Goal: Contribute content: Add original content to the website for others to see

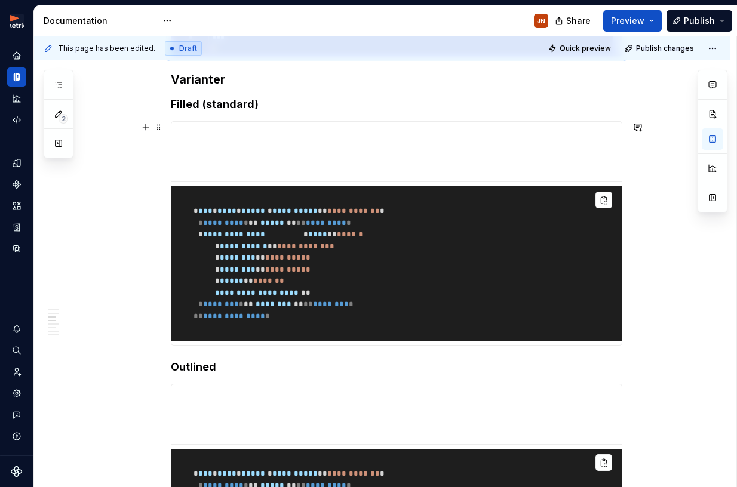
scroll to position [321, 0]
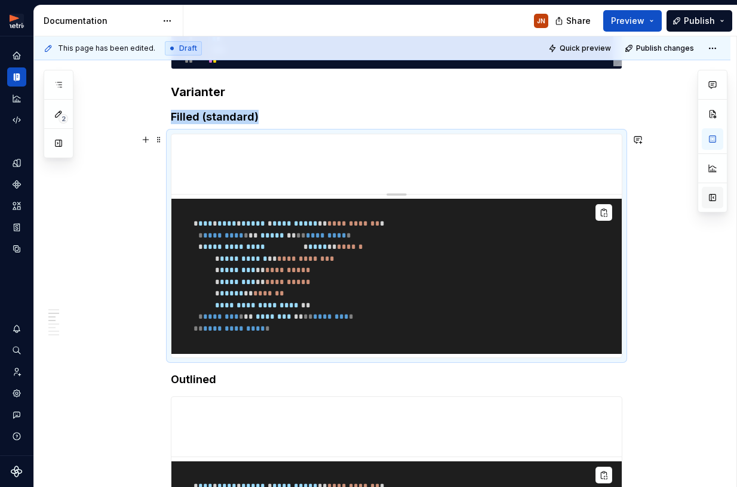
click at [711, 207] on button "button" at bounding box center [712, 197] width 21 height 21
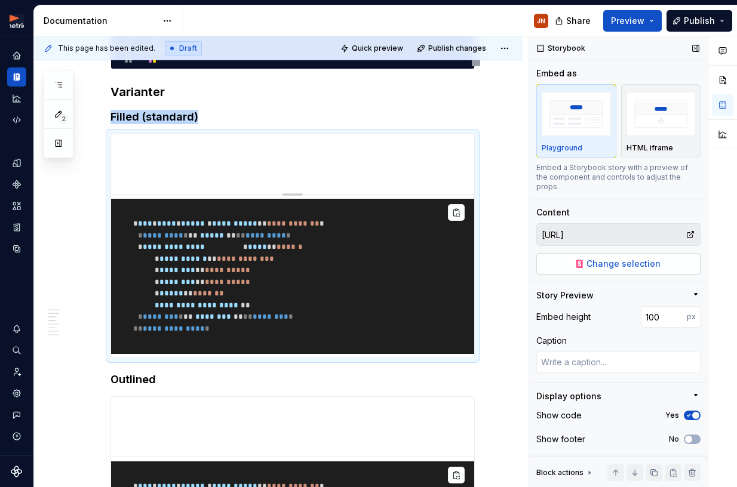
click at [635, 258] on span "Change selection" at bounding box center [623, 264] width 74 height 12
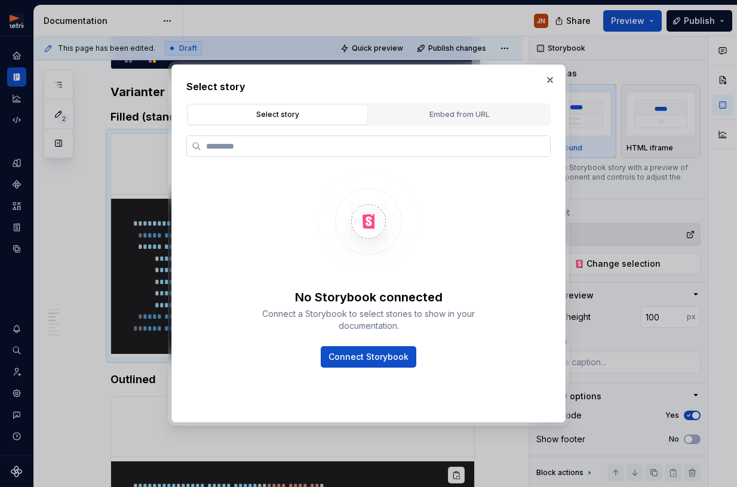
click at [499, 139] on label at bounding box center [368, 146] width 364 height 21
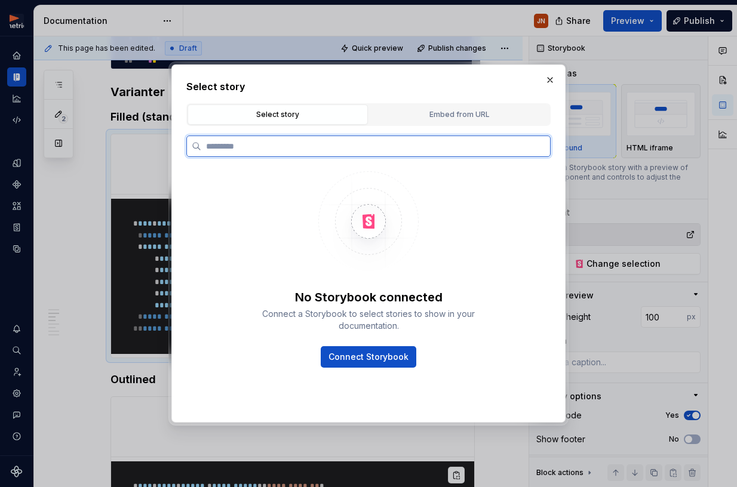
click at [499, 140] on input "search" at bounding box center [375, 146] width 349 height 12
type textarea "*"
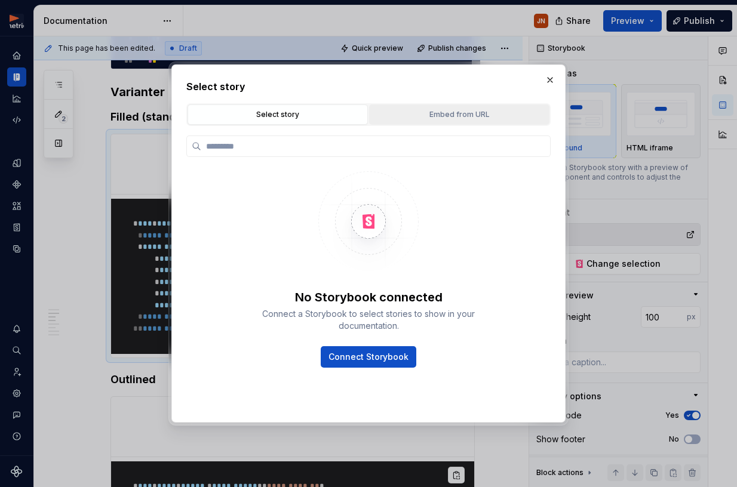
click at [485, 121] on button "Embed from URL" at bounding box center [459, 114] width 180 height 20
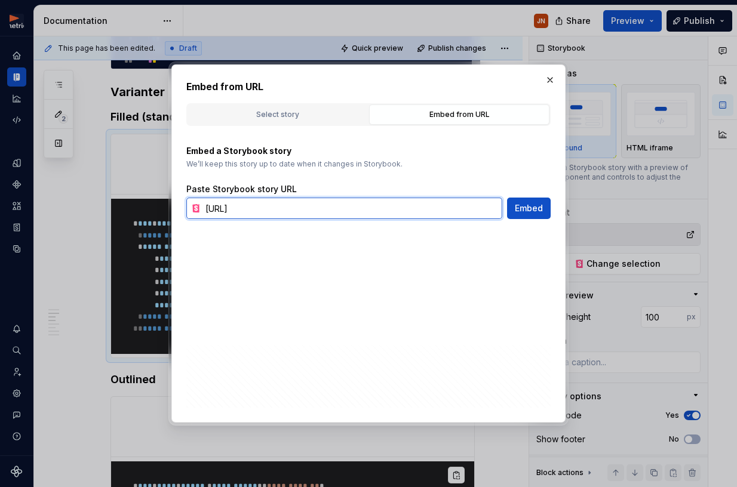
drag, startPoint x: 320, startPoint y: 205, endPoint x: 337, endPoint y: 204, distance: 17.3
click at [320, 205] on input "[URL]" at bounding box center [352, 208] width 302 height 21
paste input "s://[DOMAIN_NAME][URL]"
type input "[URL][DOMAIN_NAME]"
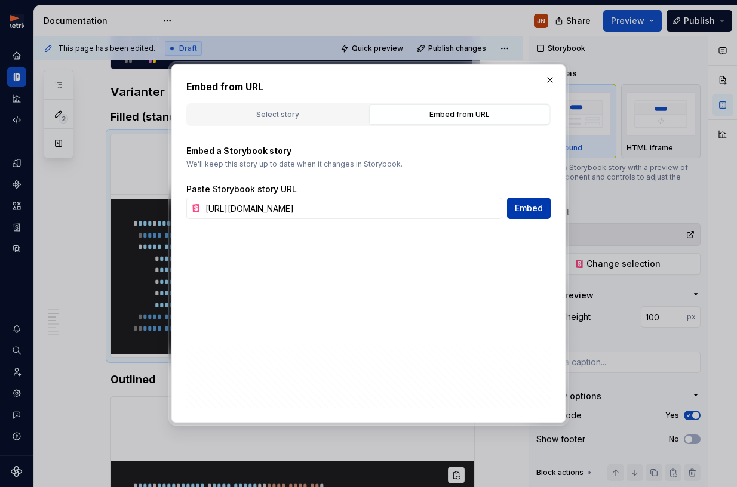
scroll to position [0, 0]
click at [528, 218] on button "Embed" at bounding box center [529, 208] width 44 height 21
type textarea "*"
type input "[URL][DOMAIN_NAME]"
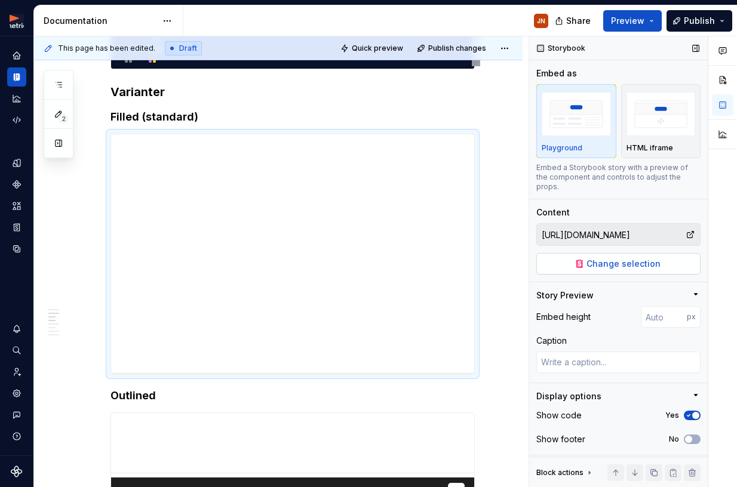
click at [625, 258] on span "Change selection" at bounding box center [623, 264] width 74 height 12
type textarea "*"
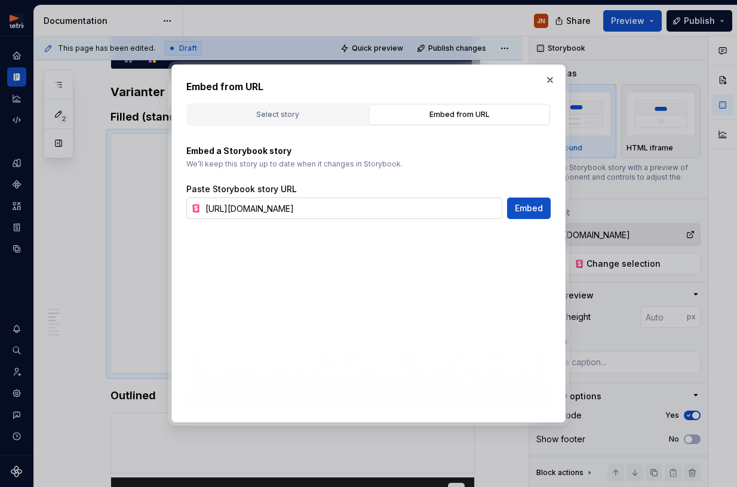
click at [349, 205] on input "[URL][DOMAIN_NAME]" at bounding box center [352, 208] width 302 height 21
type input "[URL][DOMAIN_NAME]"
click at [528, 199] on button "Embed" at bounding box center [529, 208] width 44 height 21
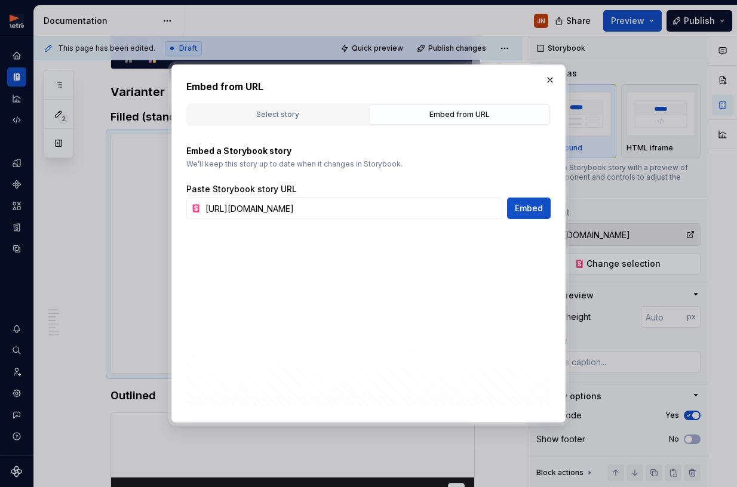
type textarea "*"
type input "[URL][DOMAIN_NAME]"
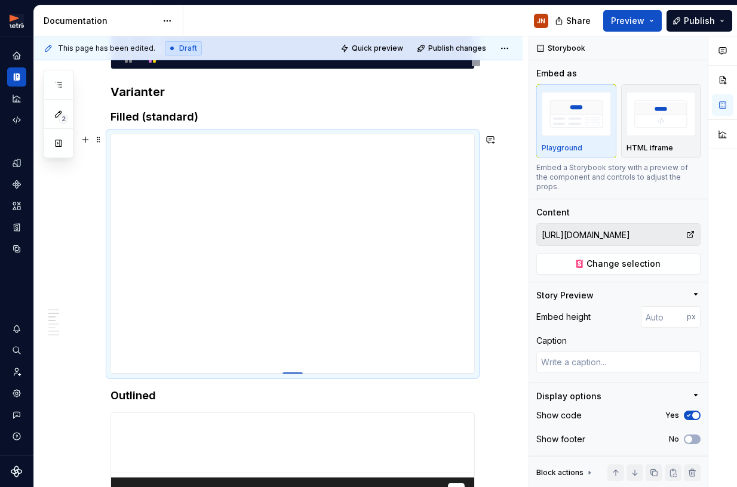
type textarea "*"
type input "398"
type textarea "*"
type input "397"
type textarea "*"
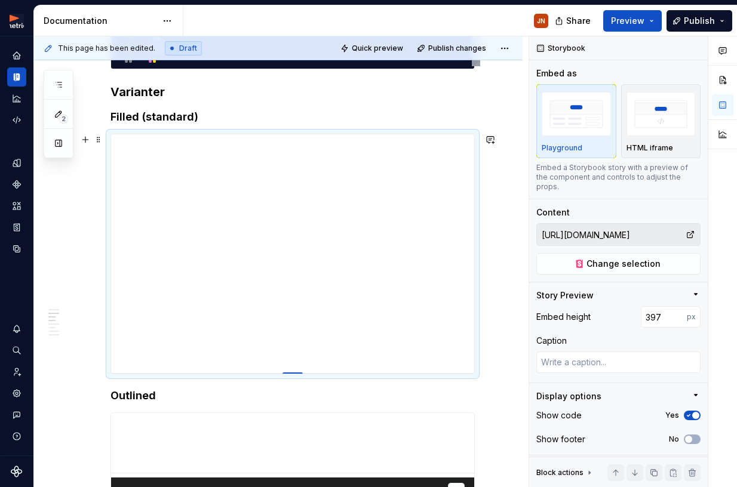
type input "387"
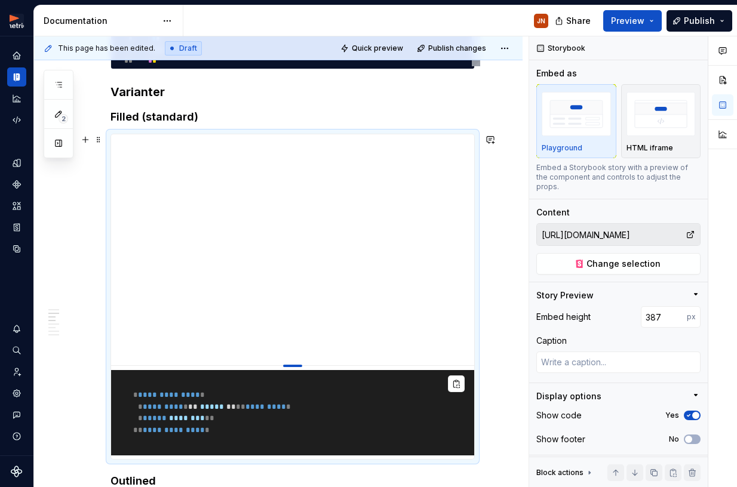
type textarea "*"
type input "372"
type textarea "*"
type input "357"
type textarea "*"
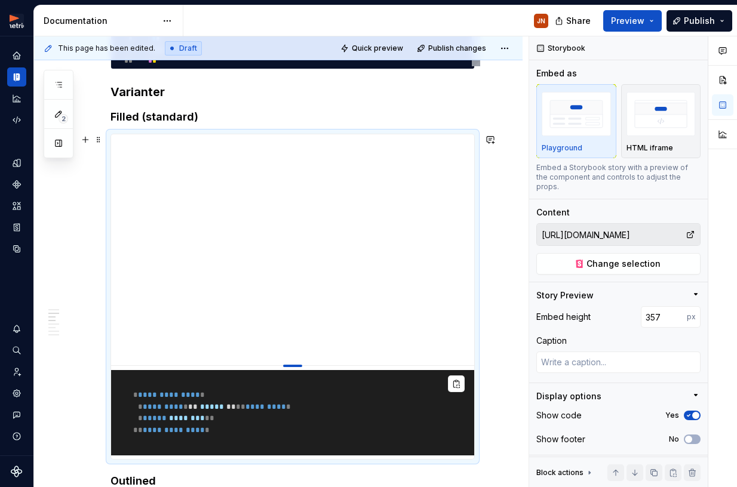
type input "341"
type textarea "*"
type input "330"
type textarea "*"
type input "319"
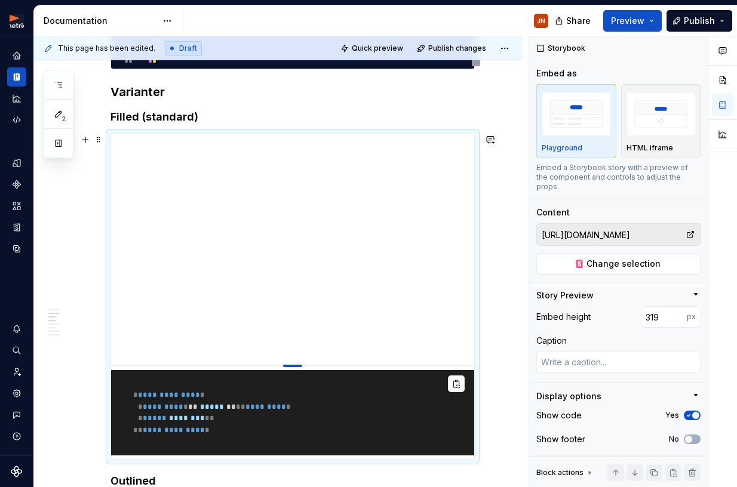
type textarea "*"
type input "300"
type textarea "*"
type input "294"
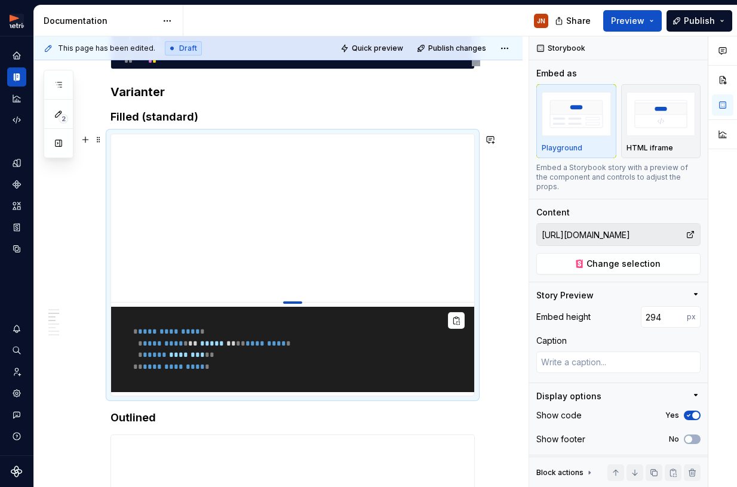
type textarea "*"
type input "281"
type textarea "*"
type input "274"
type textarea "*"
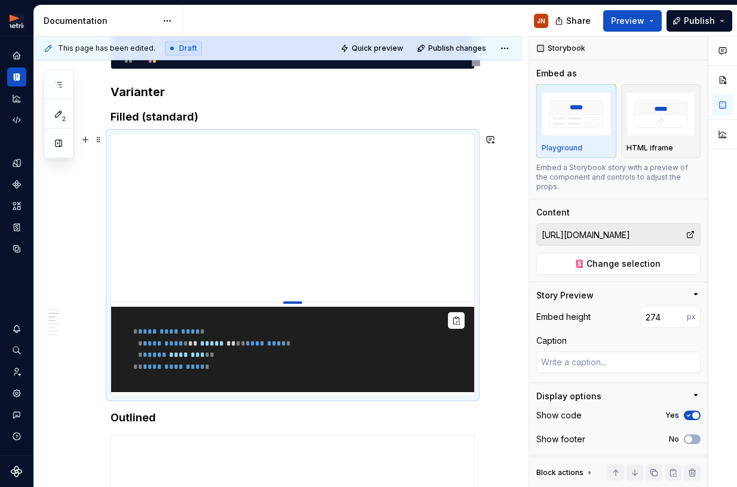
type input "266"
type textarea "*"
type input "246"
type textarea "*"
type input "235"
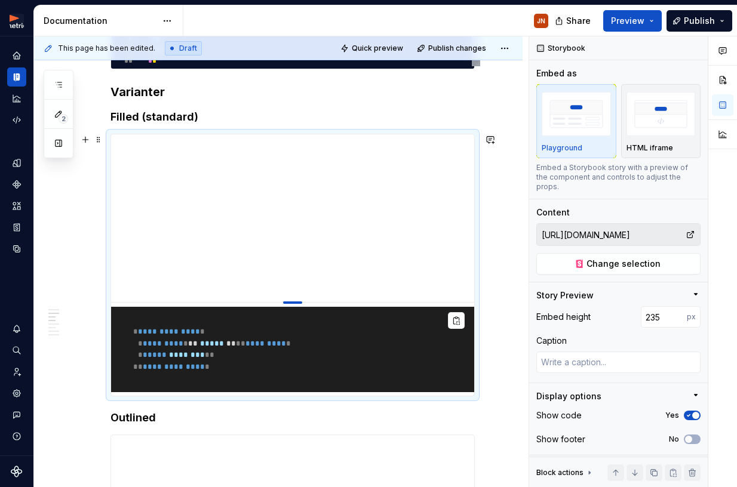
type textarea "*"
type input "222"
type textarea "*"
type input "202"
type textarea "*"
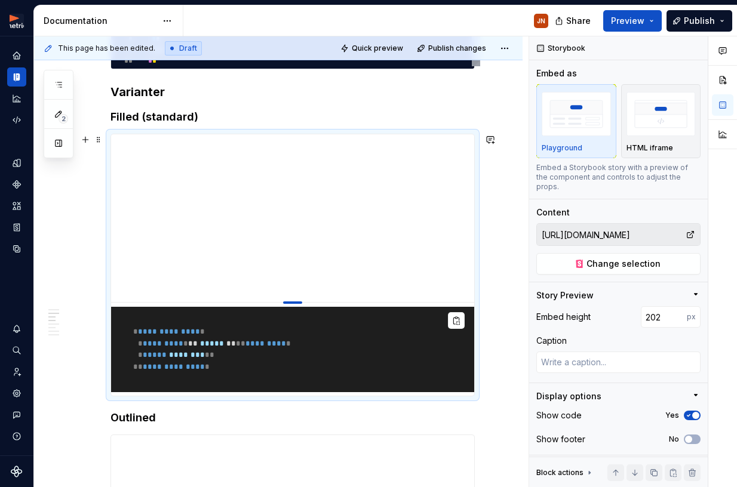
type input "191"
type textarea "*"
type input "183"
type textarea "*"
type input "169"
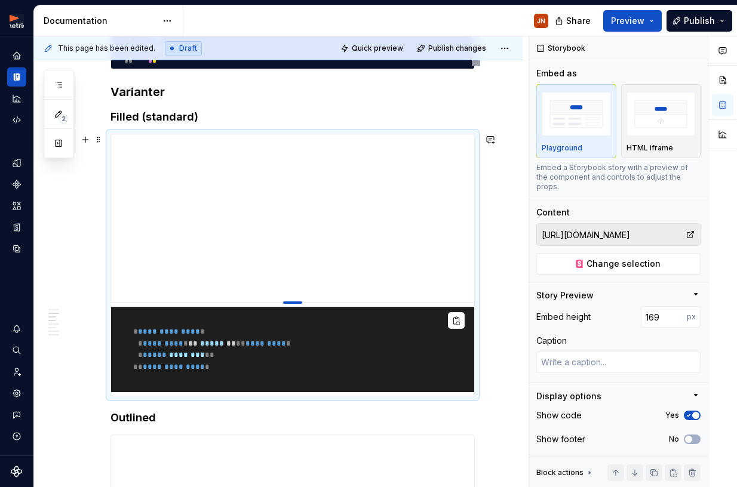
type textarea "*"
type input "164"
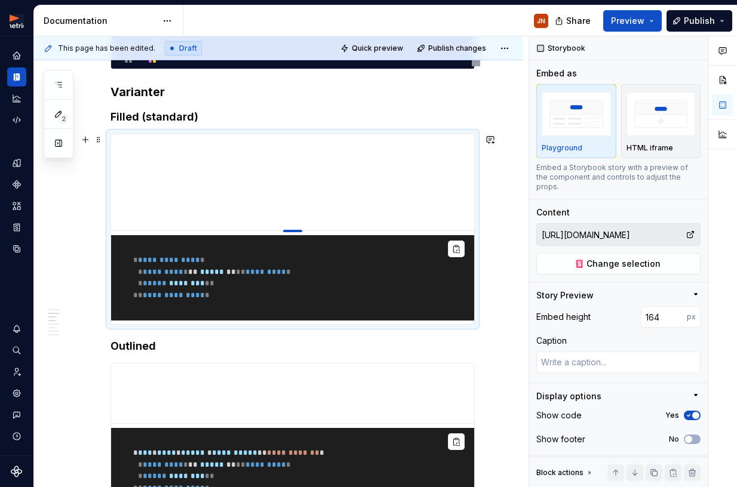
type textarea "*"
type input "161"
type textarea "*"
type input "154"
type textarea "*"
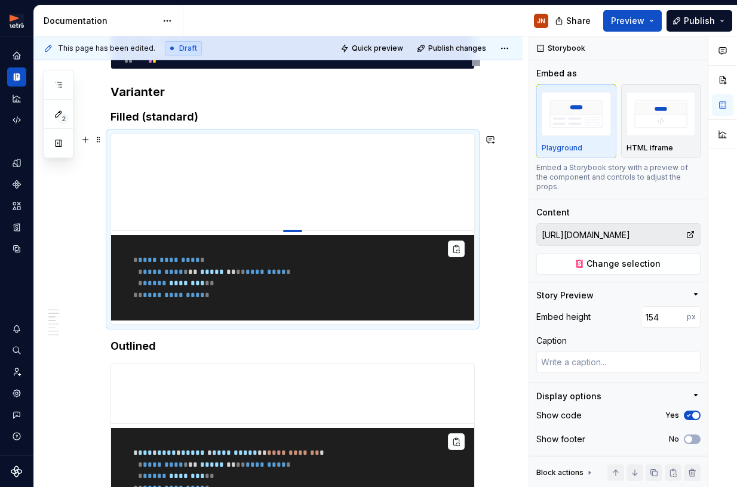
type input "145"
type textarea "*"
type input "140"
type textarea "*"
type input "136"
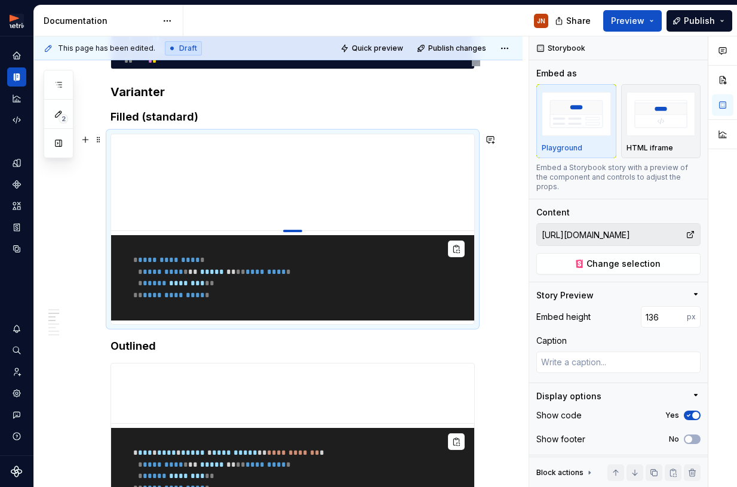
type textarea "*"
type input "132"
type textarea "*"
type input "125"
type textarea "*"
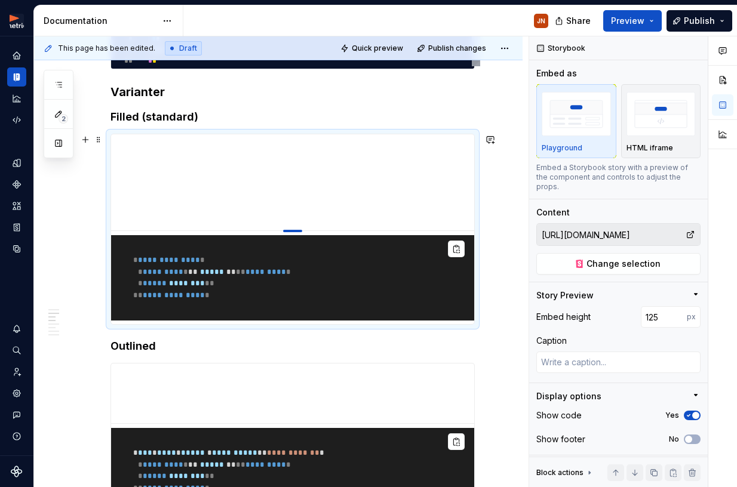
type input "122"
type textarea "*"
type input "119"
type textarea "*"
type input "117"
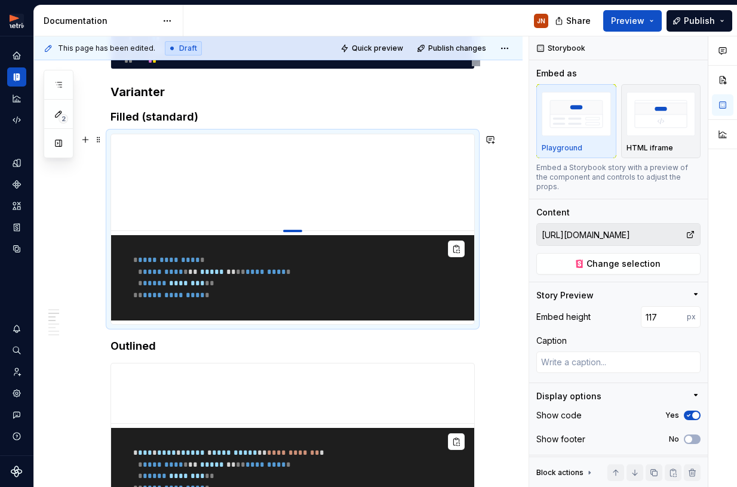
type textarea "*"
type input "112"
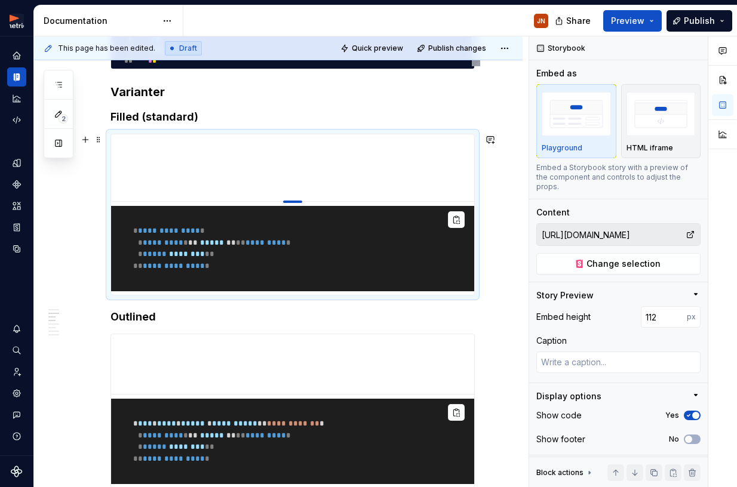
type textarea "*"
type input "110"
type textarea "*"
type input "109"
type textarea "*"
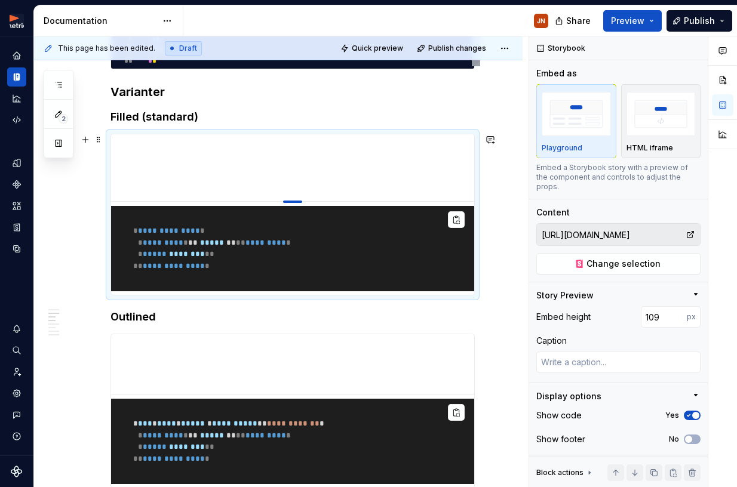
type input "107"
type textarea "*"
type input "103"
type textarea "*"
type input "100"
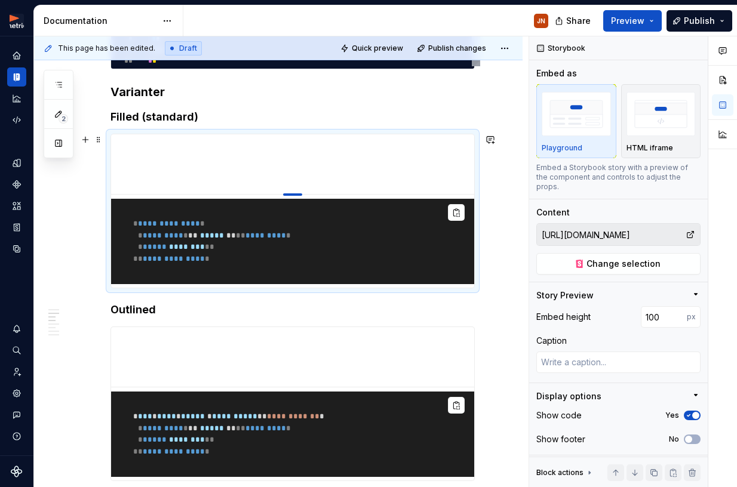
drag, startPoint x: 300, startPoint y: 372, endPoint x: 292, endPoint y: 175, distance: 197.2
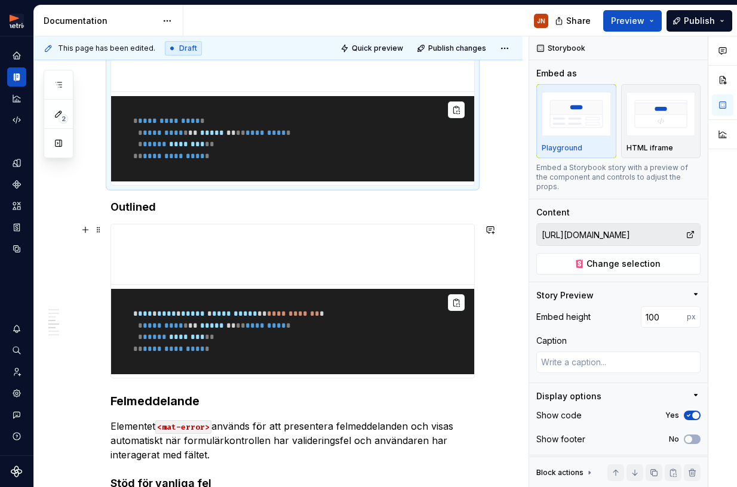
scroll to position [426, 0]
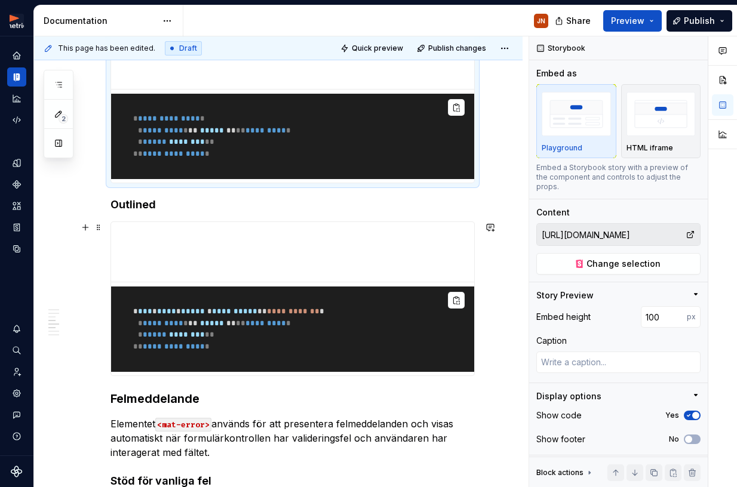
type textarea "*"
type input "[URL][DOMAIN_NAME]"
click at [363, 287] on pre "**********" at bounding box center [292, 329] width 363 height 85
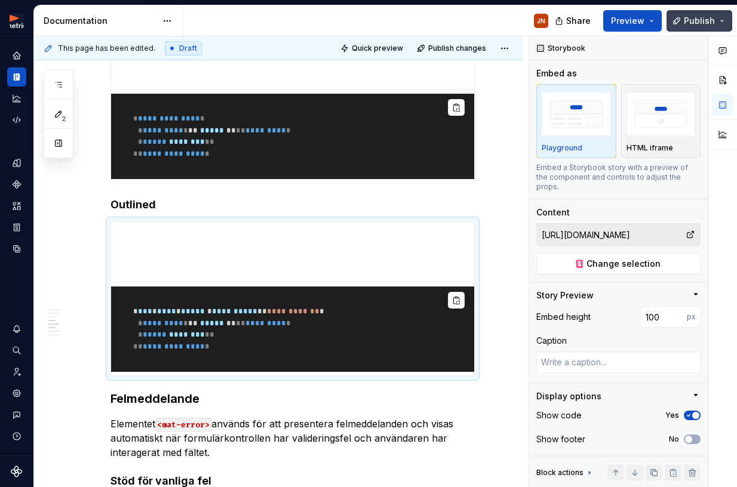
click at [695, 17] on span "Publish" at bounding box center [699, 21] width 31 height 12
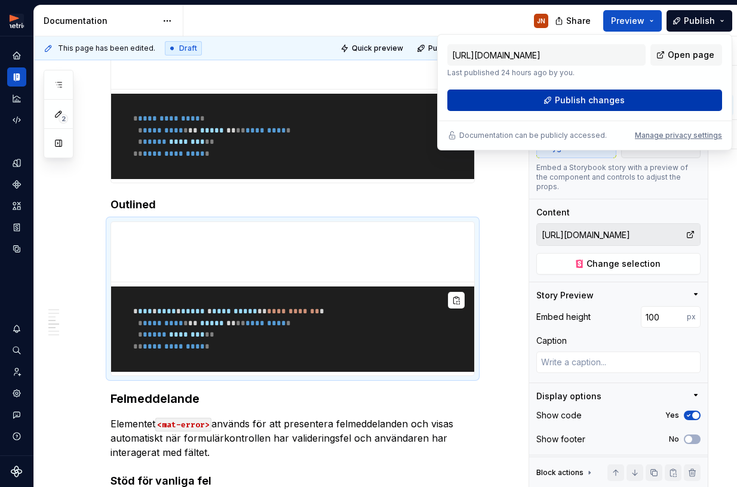
click at [557, 102] on span "Publish changes" at bounding box center [590, 100] width 70 height 12
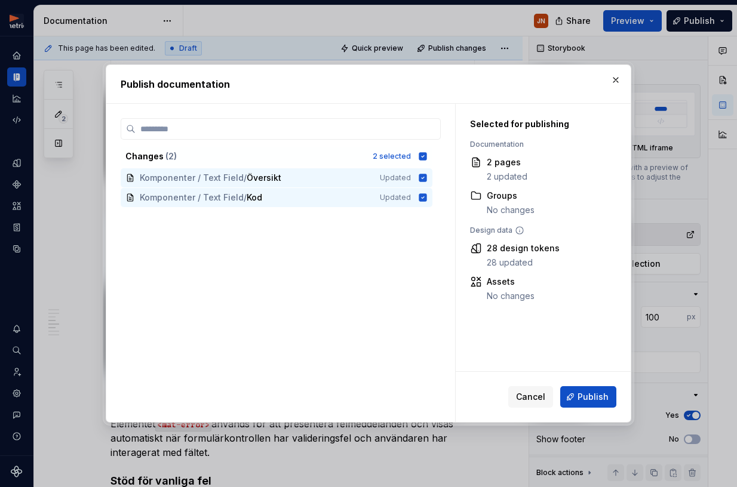
click at [581, 399] on span "Publish" at bounding box center [592, 397] width 31 height 12
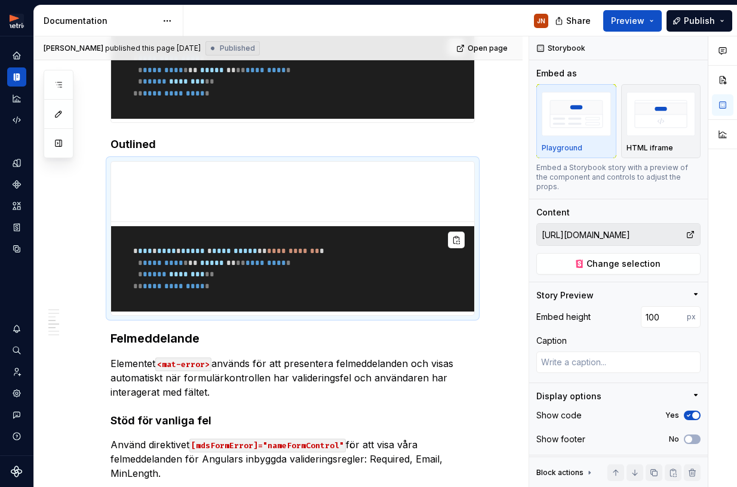
scroll to position [477, 0]
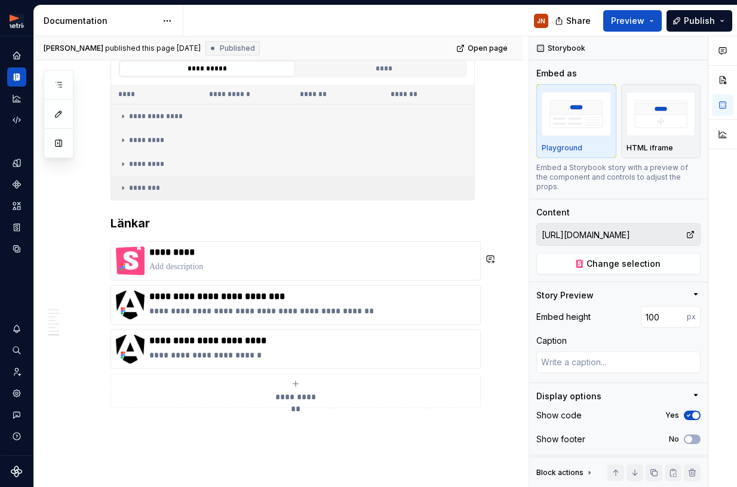
type textarea "*"
type input "[URL]"
click at [288, 193] on td "********" at bounding box center [292, 188] width 363 height 24
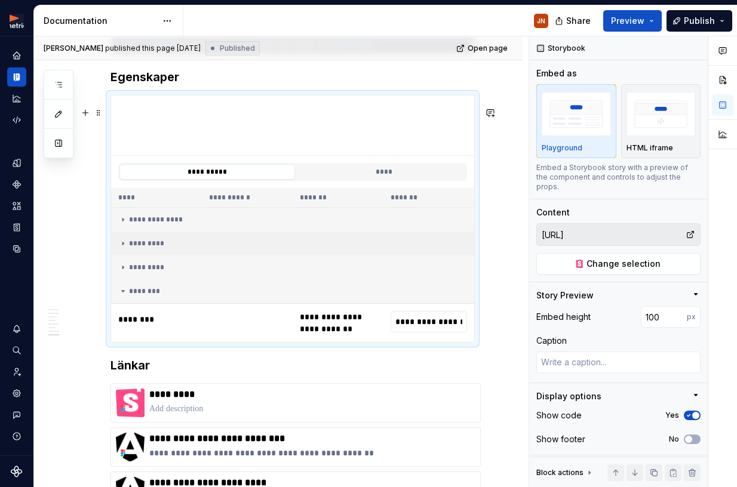
scroll to position [1524, 0]
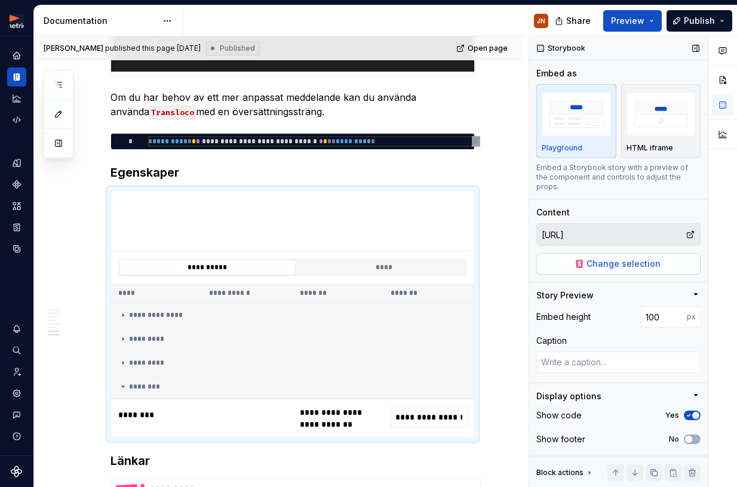
click at [642, 258] on span "Change selection" at bounding box center [623, 264] width 74 height 12
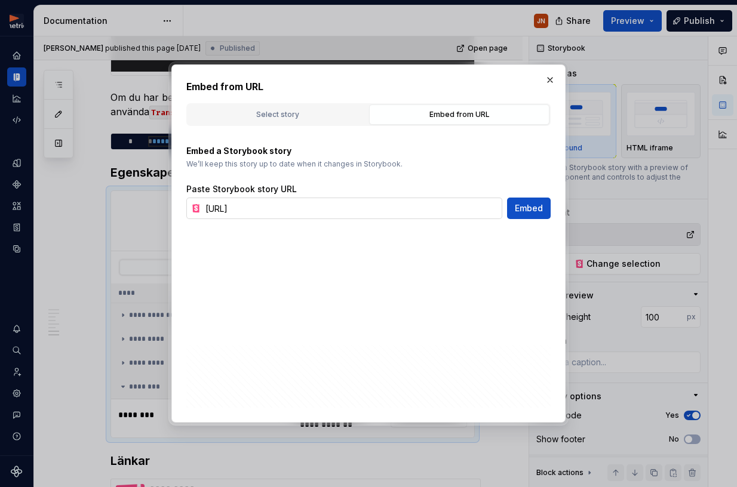
type textarea "*"
click at [431, 212] on input "[URL]" at bounding box center [352, 208] width 302 height 21
type input "[URL][DOMAIN_NAME]"
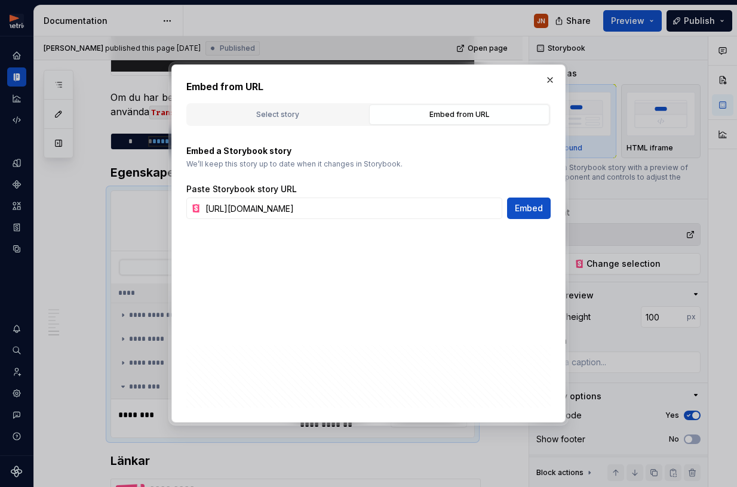
click at [527, 210] on span "Embed" at bounding box center [529, 208] width 28 height 12
type textarea "*"
type input "[URL][DOMAIN_NAME]"
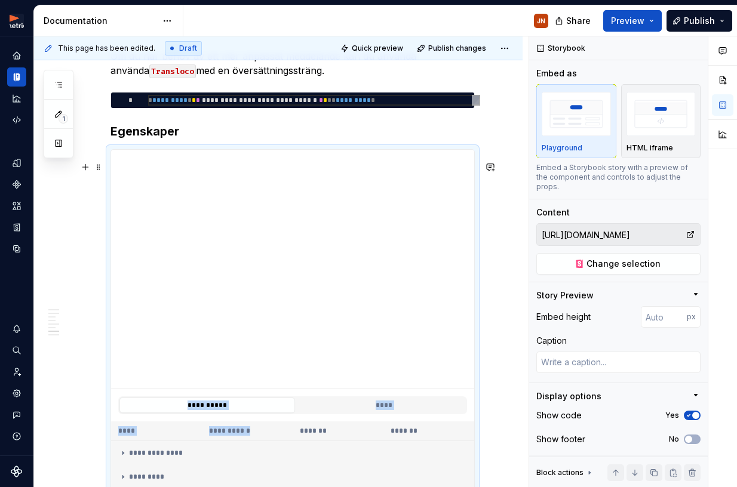
click at [294, 431] on div "**********" at bounding box center [292, 343] width 363 height 387
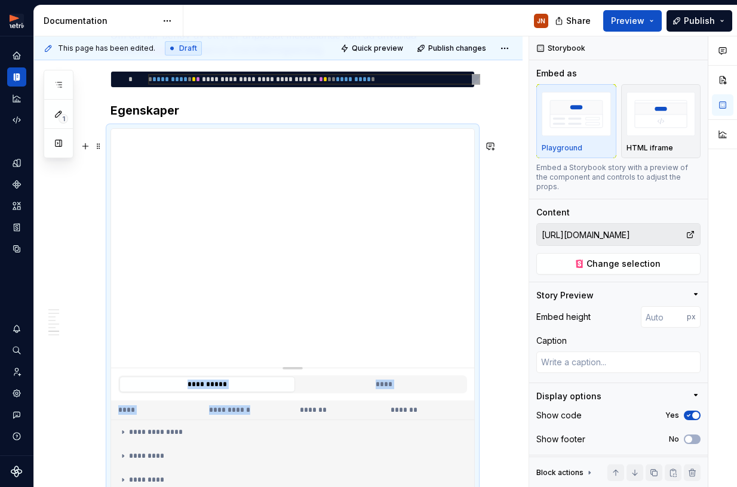
type textarea "*"
type input "397"
type textarea "*"
type input "380"
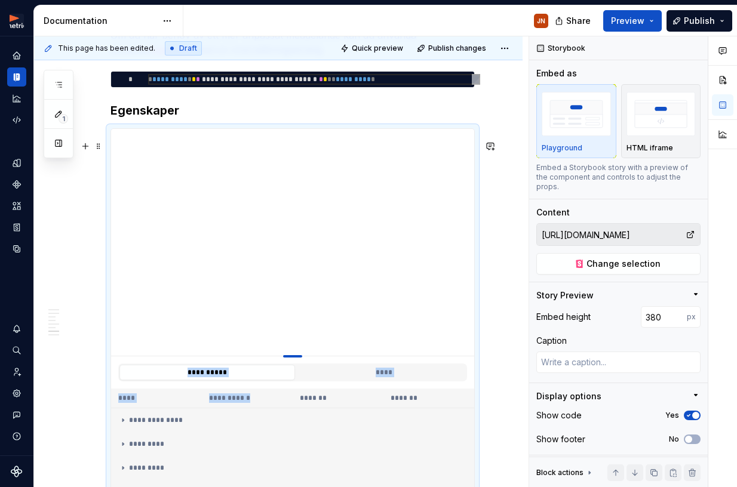
type textarea "*"
type input "276"
type textarea "*"
type input "214"
type textarea "*"
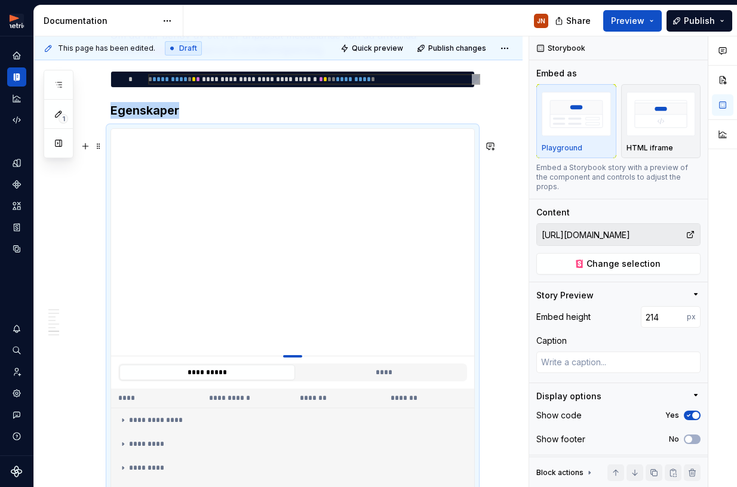
type input "161"
type textarea "*"
type input "135"
type textarea "*"
type input "126"
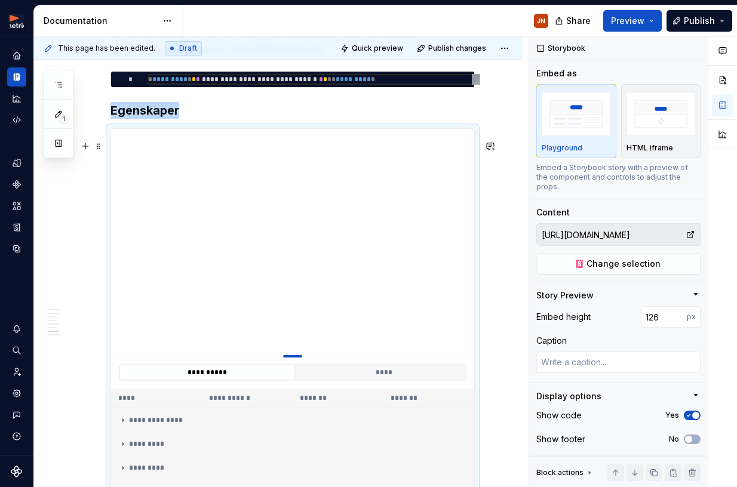
type textarea "*"
type input "125"
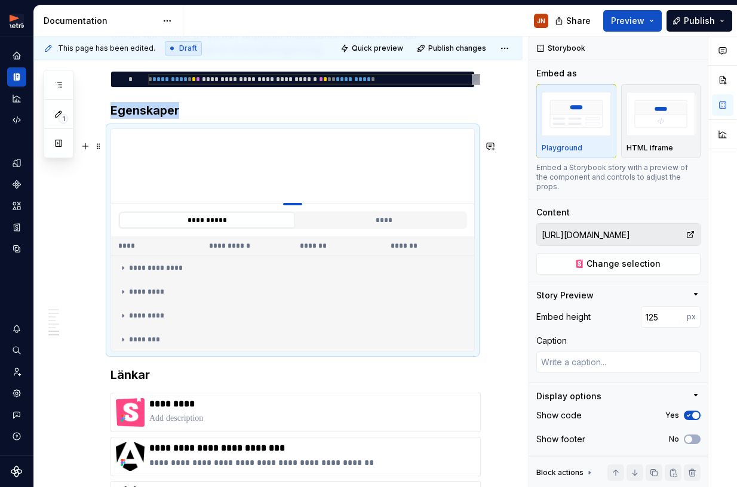
type textarea "*"
type input "117"
type textarea "*"
type input "111"
type textarea "*"
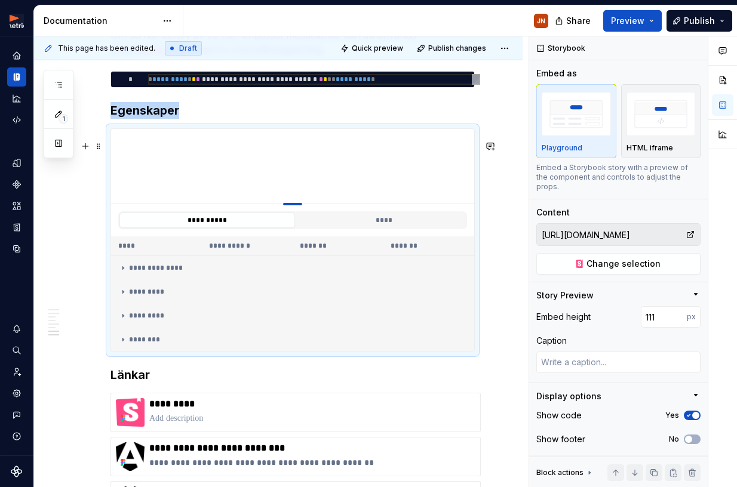
type input "107"
type textarea "*"
type input "105"
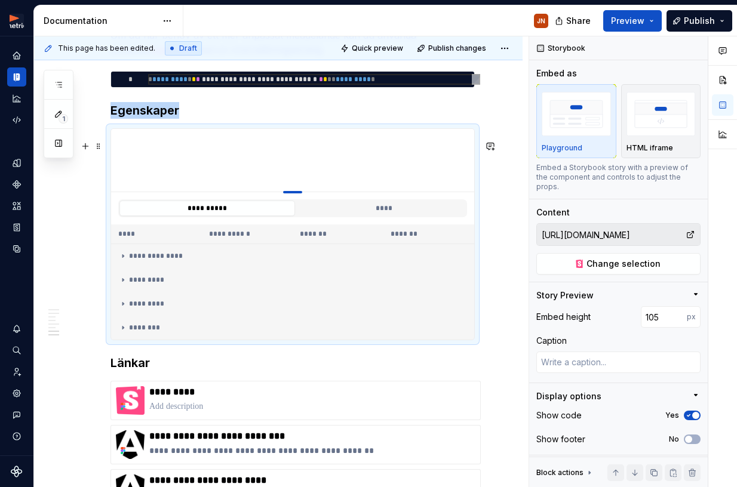
type textarea "*"
type input "104"
type textarea "*"
type input "106"
type textarea "*"
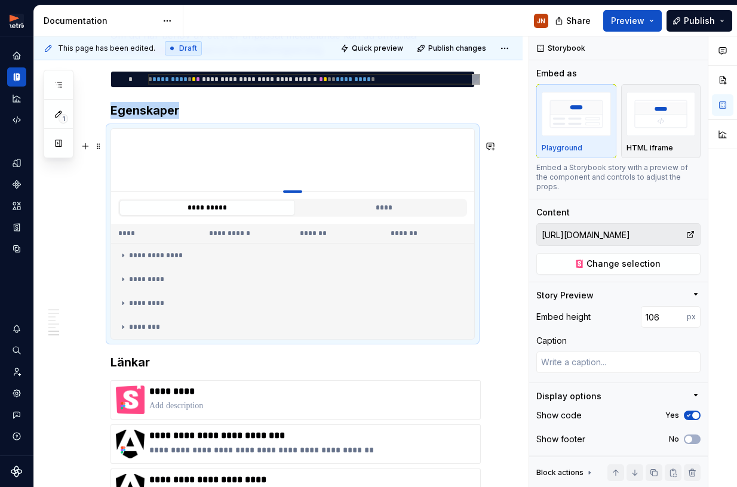
type input "107"
type textarea "*"
type input "109"
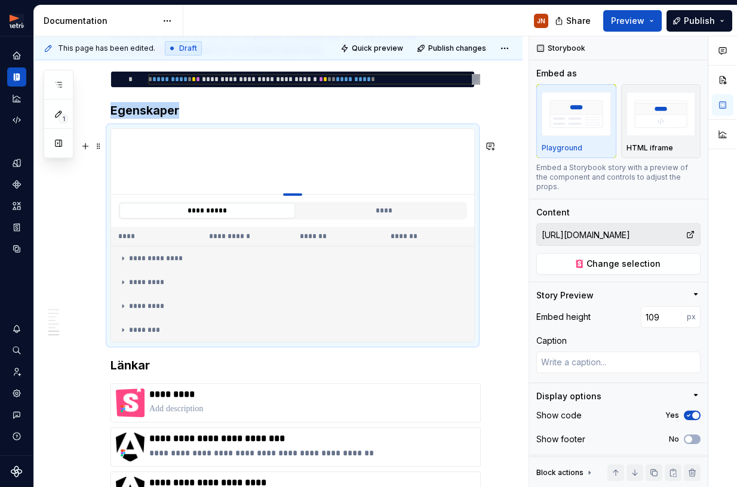
type textarea "*"
type input "110"
type textarea "*"
type input "111"
drag, startPoint x: 298, startPoint y: 380, endPoint x: 298, endPoint y: 207, distance: 172.6
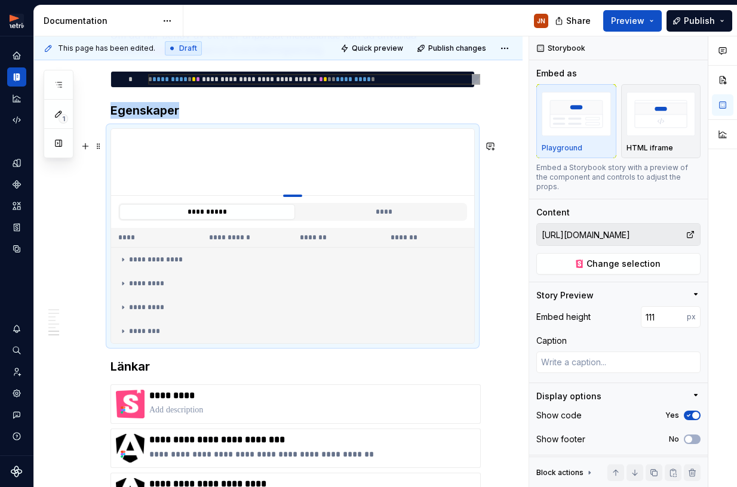
click at [300, 197] on div at bounding box center [292, 196] width 19 height 2
click at [691, 22] on span "Publish" at bounding box center [699, 21] width 31 height 12
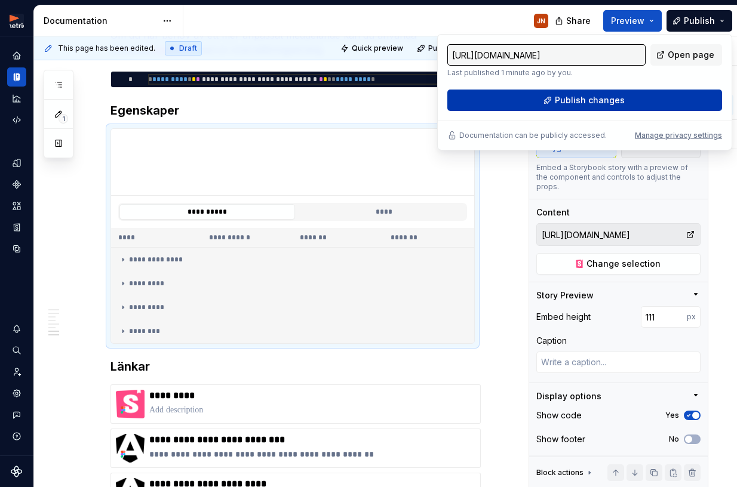
click at [595, 91] on button "Publish changes" at bounding box center [584, 100] width 275 height 21
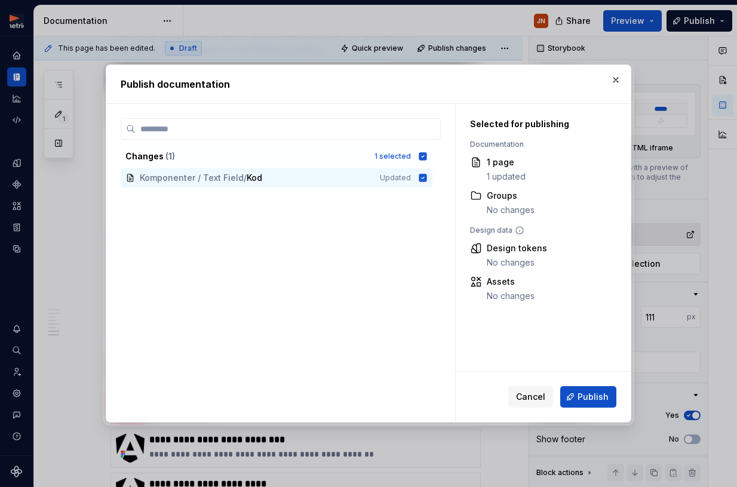
click at [596, 395] on span "Publish" at bounding box center [592, 397] width 31 height 12
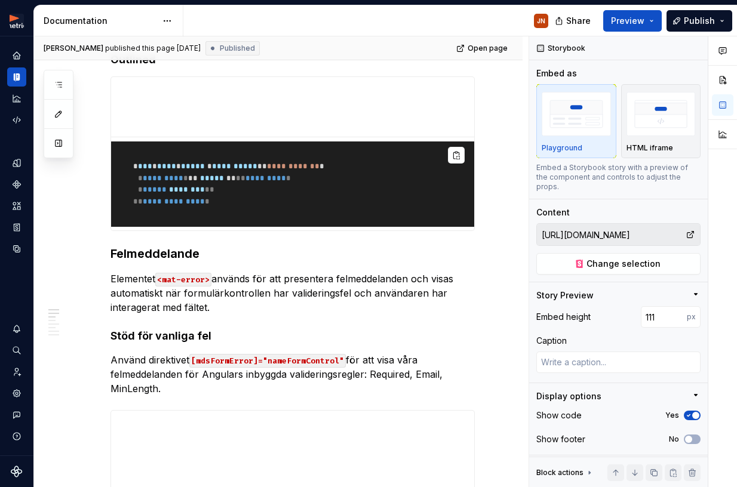
scroll to position [0, 0]
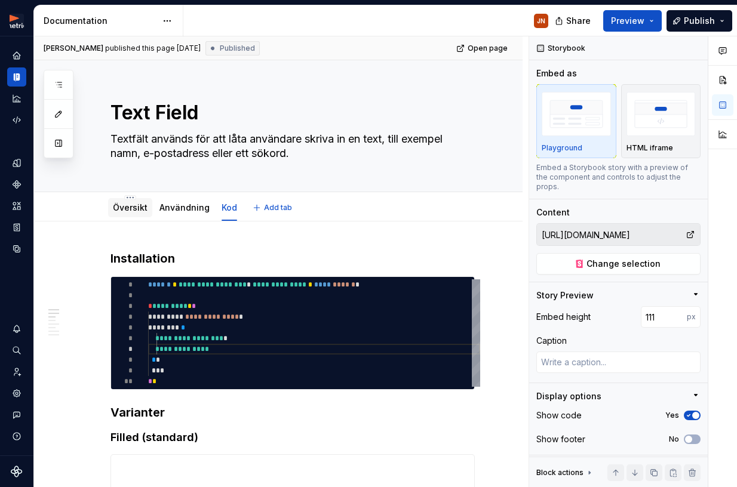
drag, startPoint x: 135, startPoint y: 202, endPoint x: 143, endPoint y: 206, distance: 9.3
click at [135, 202] on link "Översikt" at bounding box center [130, 207] width 35 height 10
type textarea "*"
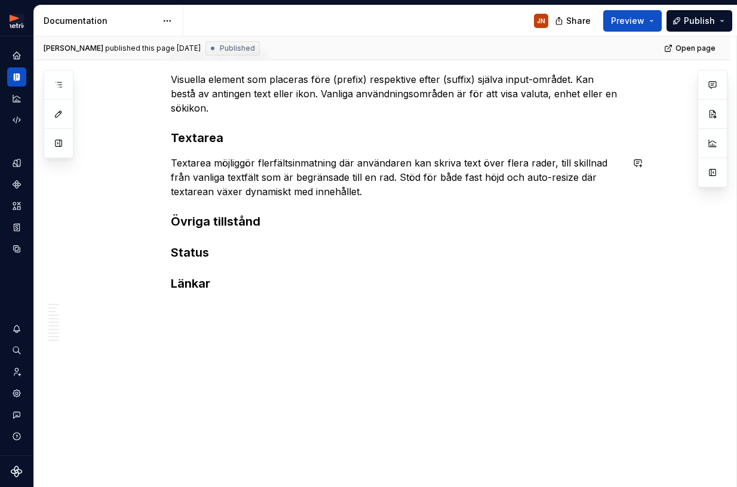
scroll to position [673, 0]
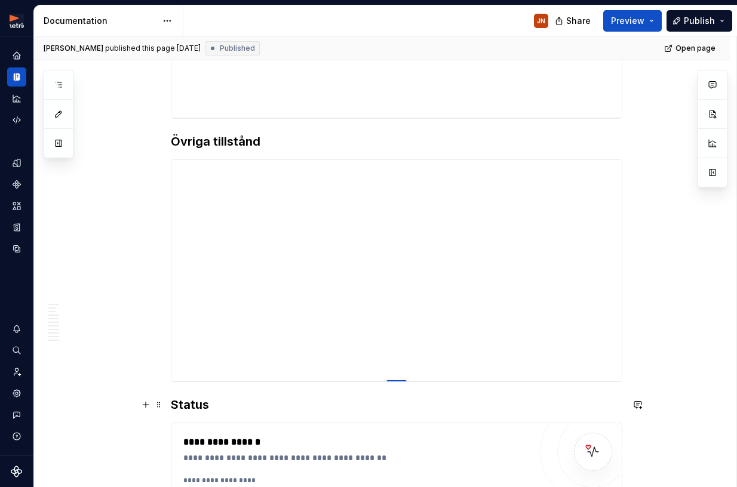
scroll to position [1718, 0]
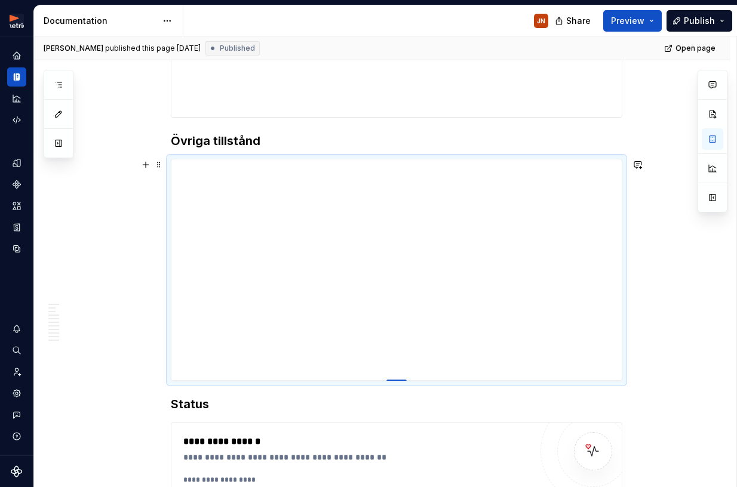
click at [397, 379] on div at bounding box center [397, 379] width 84 height 2
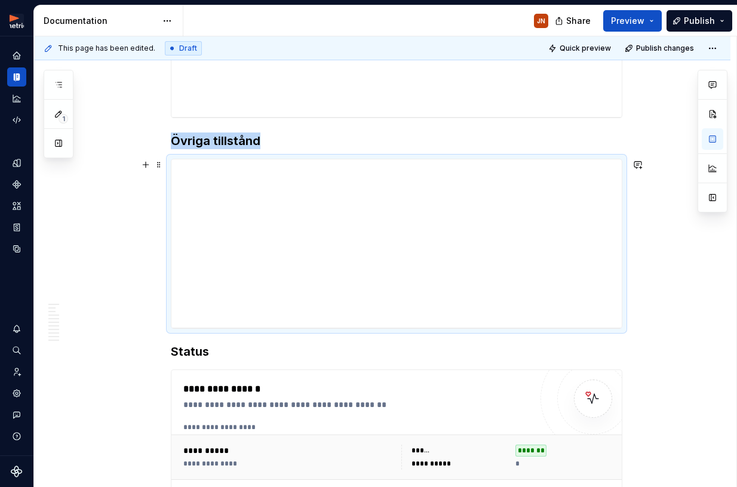
drag, startPoint x: 400, startPoint y: 380, endPoint x: 404, endPoint y: 328, distance: 52.1
click at [406, 328] on div at bounding box center [396, 328] width 19 height 2
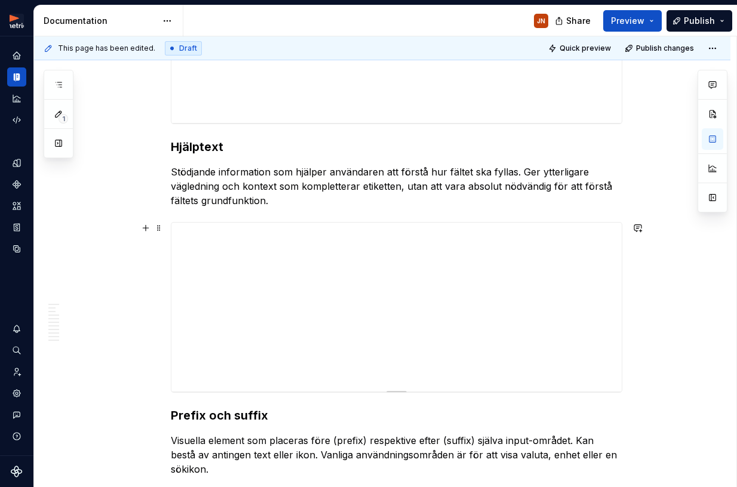
scroll to position [878, 0]
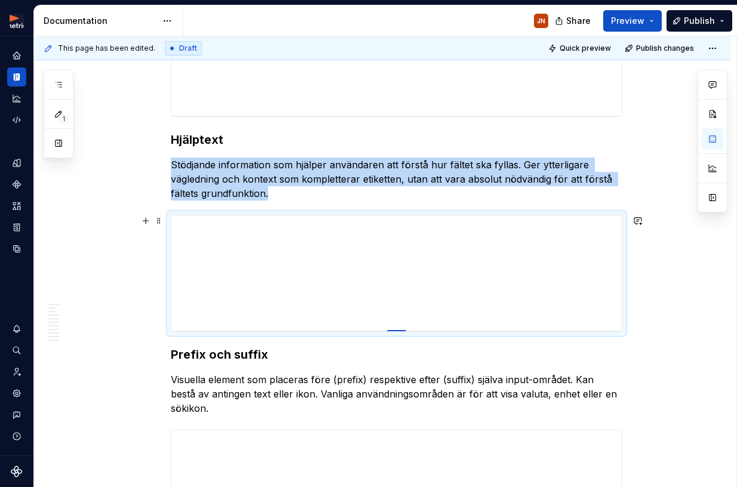
drag, startPoint x: 398, startPoint y: 385, endPoint x: 404, endPoint y: 331, distance: 54.1
click at [404, 331] on div at bounding box center [396, 331] width 19 height 2
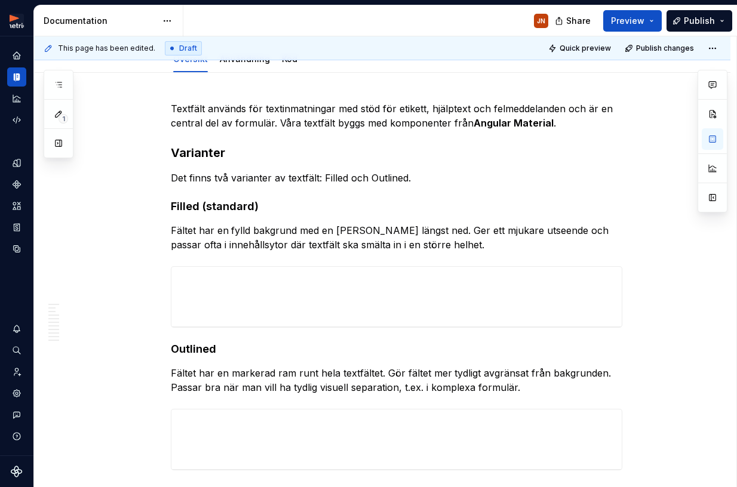
scroll to position [96, 0]
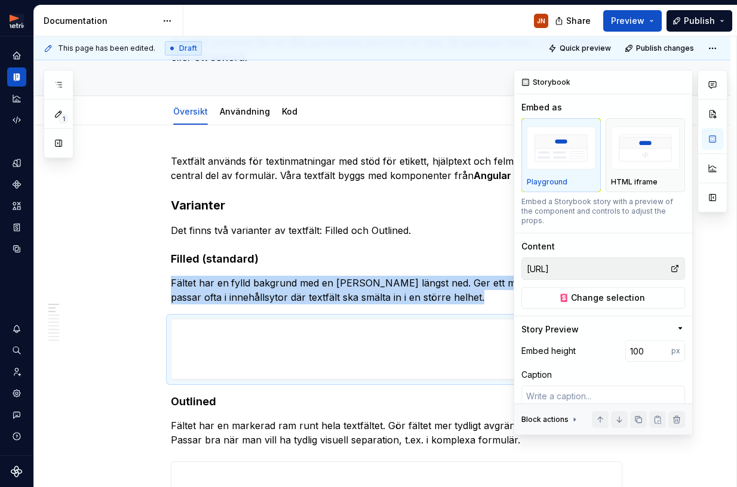
click at [711, 195] on button "button" at bounding box center [712, 197] width 21 height 21
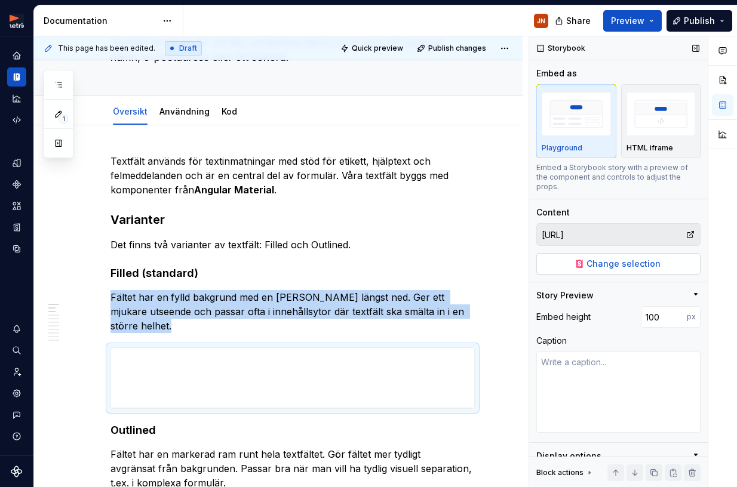
click at [620, 261] on button "Change selection" at bounding box center [618, 263] width 164 height 21
type textarea "*"
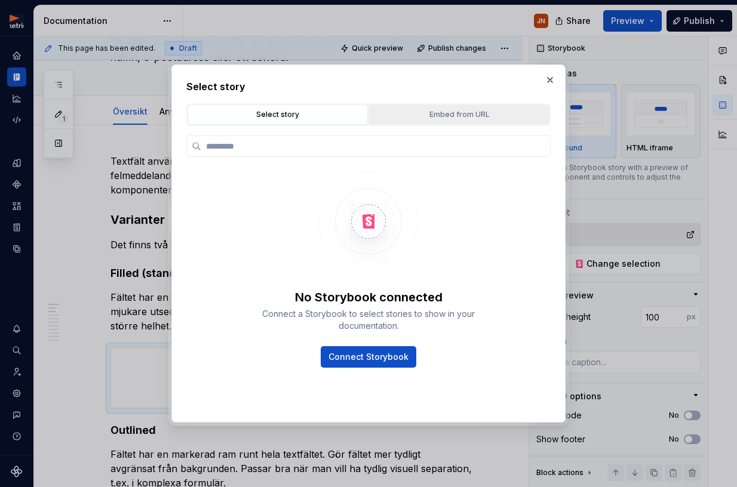
click at [440, 122] on button "Embed from URL" at bounding box center [459, 114] width 180 height 20
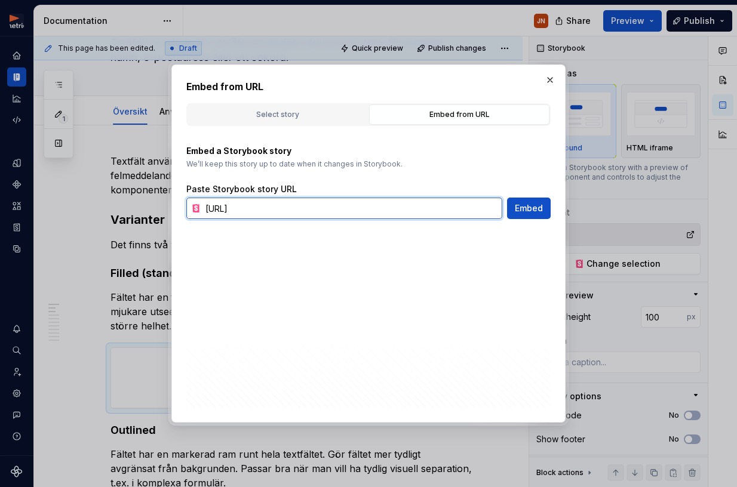
click at [425, 198] on input "[URL]" at bounding box center [352, 208] width 302 height 21
click at [436, 210] on input "[URL]" at bounding box center [352, 208] width 302 height 21
paste input "s://xplore-utv.metria.se/iframe.html?globals=&args=&id=components-textfield--fi…"
type input "[URL][DOMAIN_NAME]"
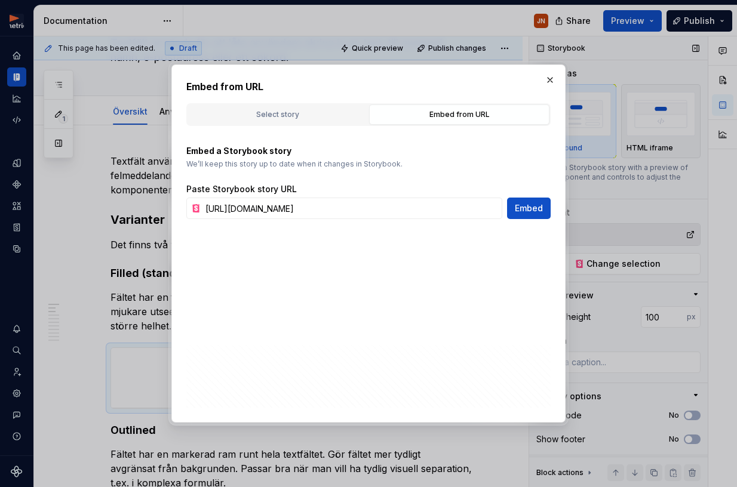
scroll to position [0, 0]
click at [539, 207] on span "Embed" at bounding box center [529, 208] width 28 height 12
type textarea "*"
type input "[URL][DOMAIN_NAME]"
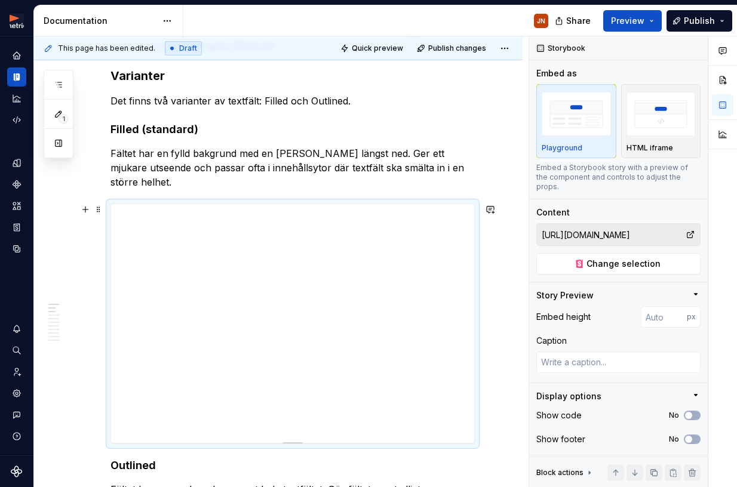
scroll to position [247, 0]
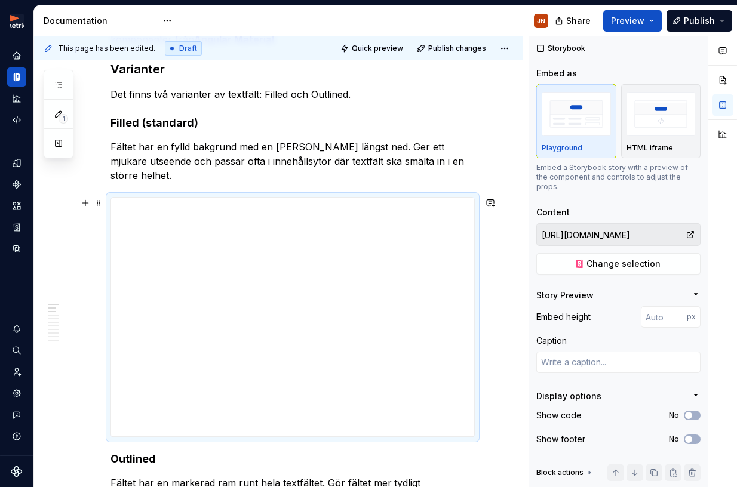
click at [300, 435] on div at bounding box center [293, 435] width 84 height 2
type textarea "*"
type input "398"
type textarea "*"
type input "392"
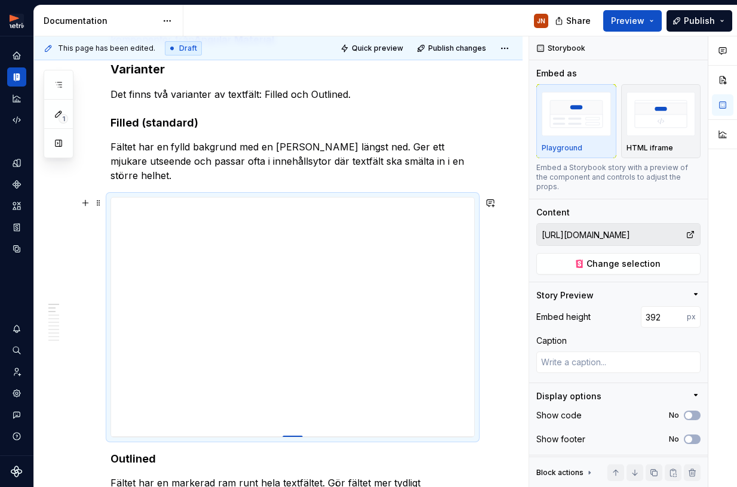
type textarea "*"
type input "365"
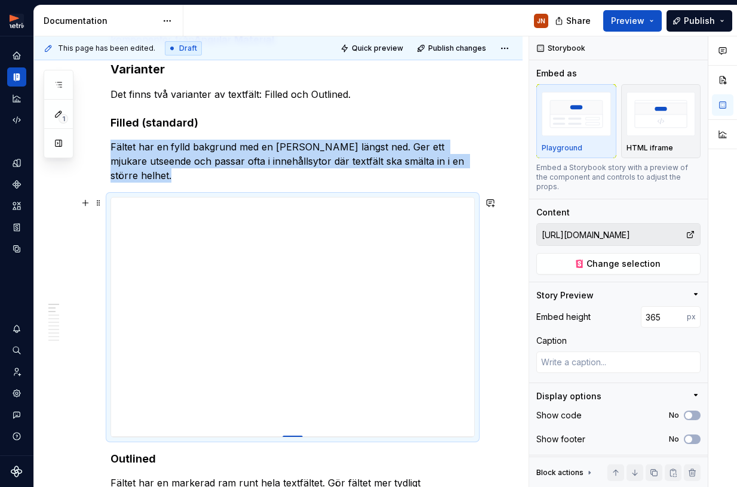
type textarea "*"
type input "316"
type textarea "*"
type input "260"
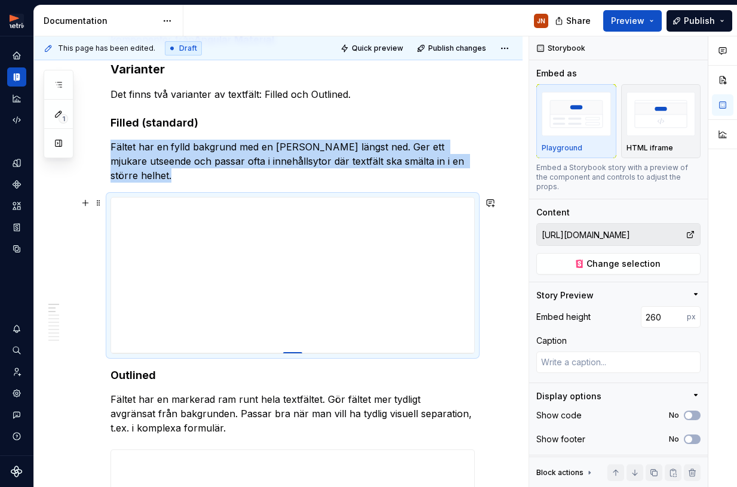
type textarea "*"
type input "238"
type textarea "*"
type input "207"
type textarea "*"
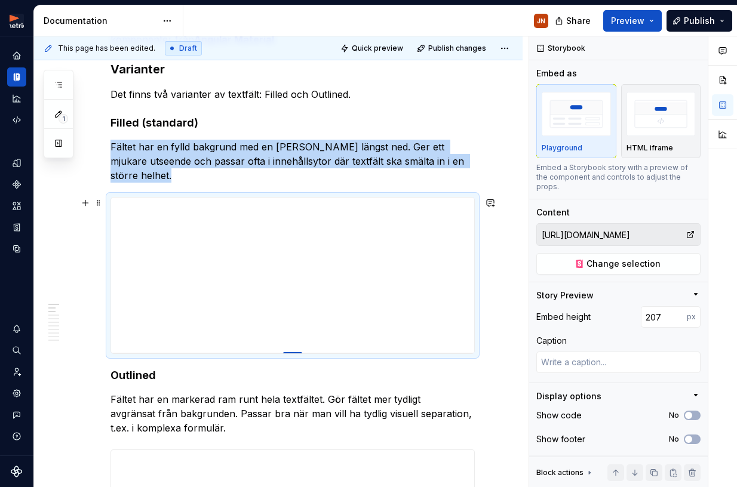
type input "182"
type textarea "*"
type input "161"
type textarea "*"
type input "145"
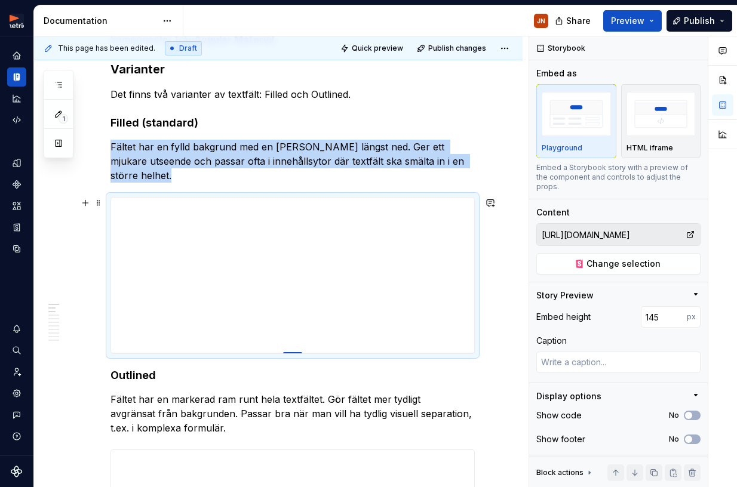
type textarea "*"
type input "129"
type textarea "*"
type input "114"
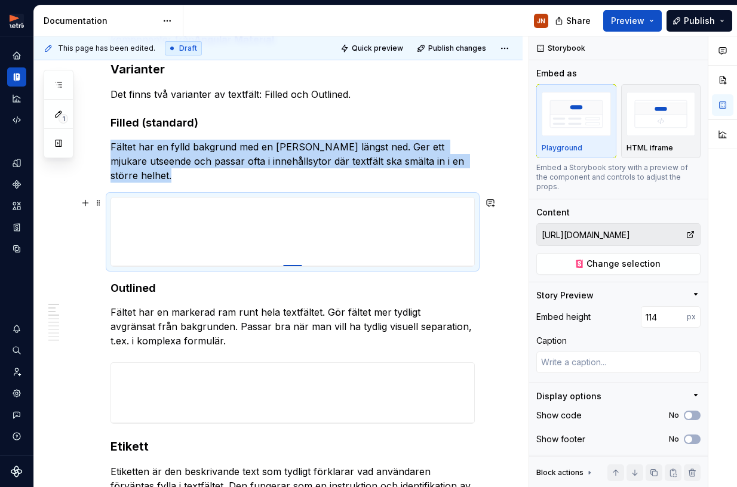
type textarea "*"
type input "104"
type textarea "*"
type input "100"
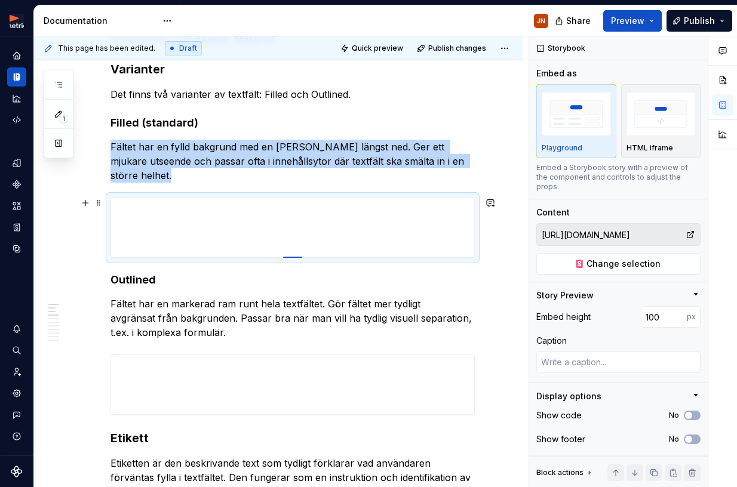
drag, startPoint x: 301, startPoint y: 435, endPoint x: 308, endPoint y: 251, distance: 184.0
drag, startPoint x: 696, startPoint y: 21, endPoint x: 679, endPoint y: 27, distance: 18.3
click at [696, 21] on span "Publish" at bounding box center [699, 21] width 31 height 12
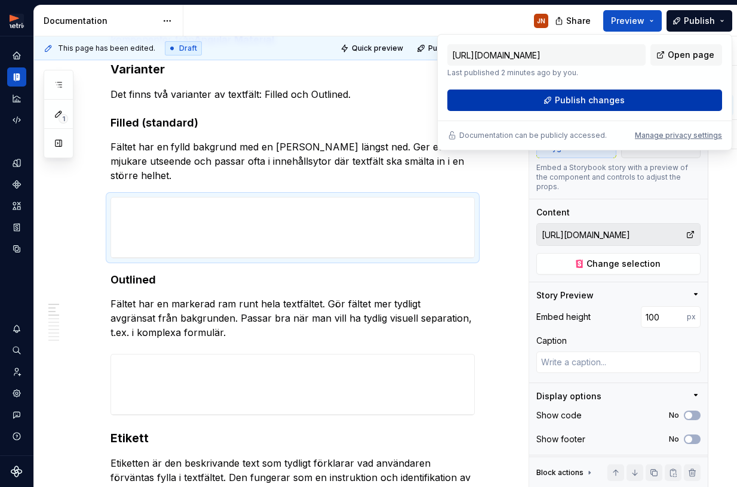
click at [585, 99] on span "Publish changes" at bounding box center [590, 100] width 70 height 12
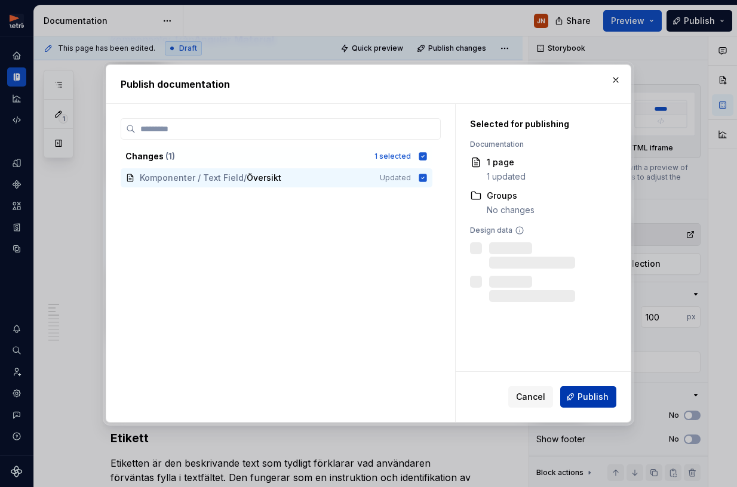
click at [589, 395] on span "Publish" at bounding box center [592, 397] width 31 height 12
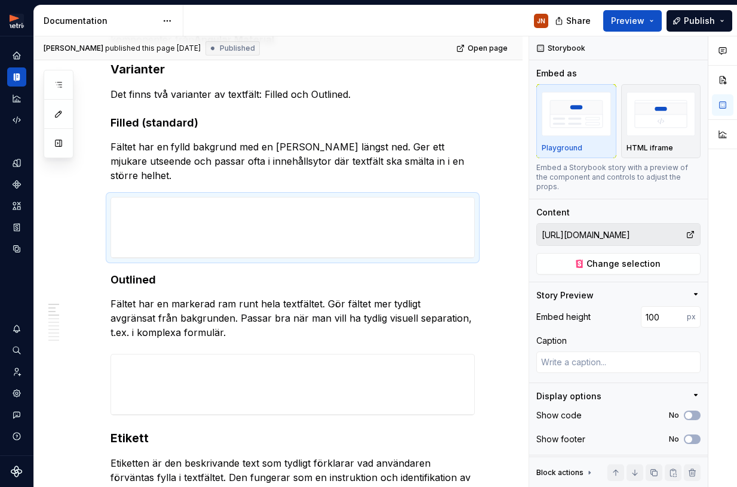
type textarea "*"
